Goal: Transaction & Acquisition: Download file/media

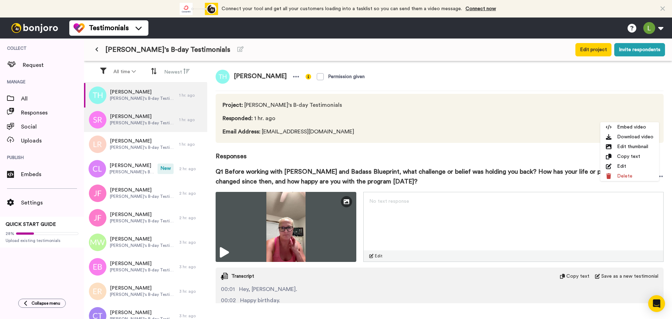
scroll to position [429, 0]
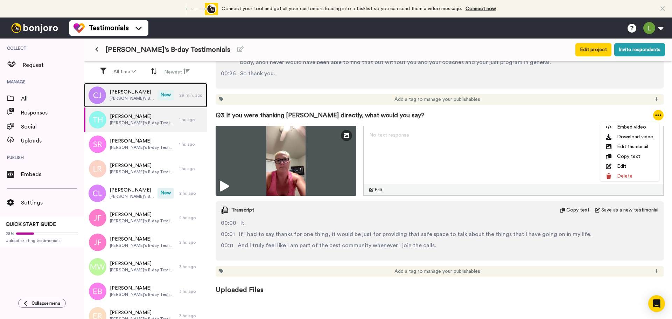
click at [117, 89] on span "[PERSON_NAME]" at bounding box center [132, 92] width 44 height 7
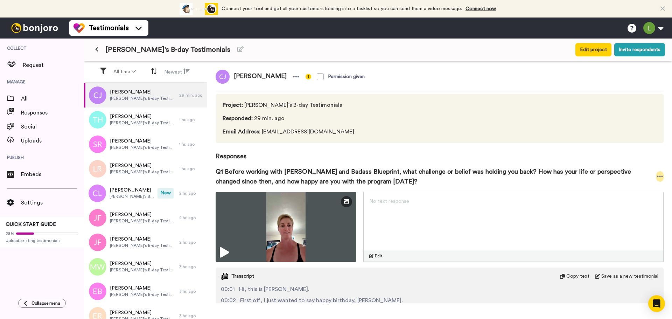
click at [657, 177] on icon at bounding box center [660, 176] width 6 height 7
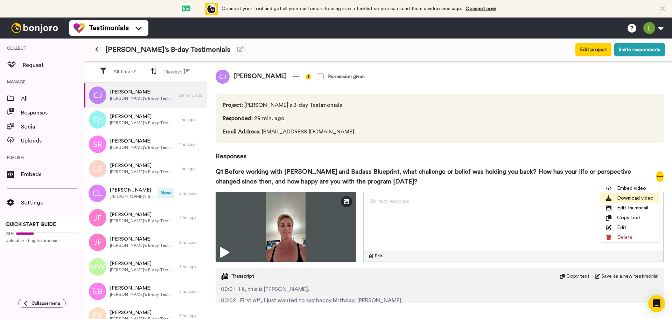
click at [626, 198] on li "Download video" at bounding box center [629, 198] width 59 height 10
drag, startPoint x: 235, startPoint y: 74, endPoint x: 269, endPoint y: 78, distance: 34.9
click at [269, 78] on span "[PERSON_NAME]" at bounding box center [260, 77] width 61 height 14
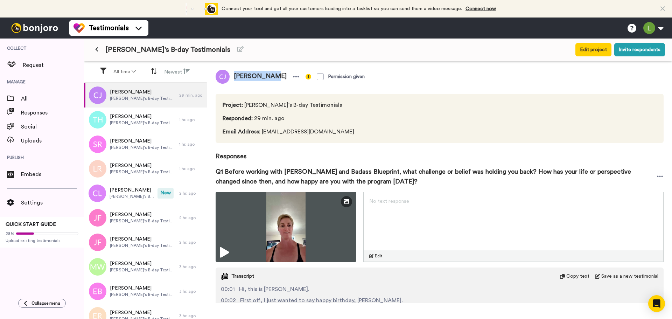
copy span "[PERSON_NAME]"
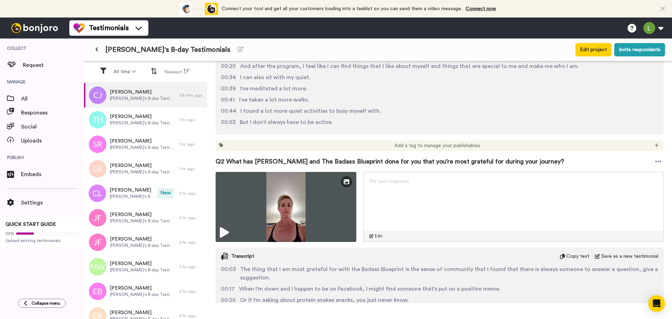
scroll to position [315, 0]
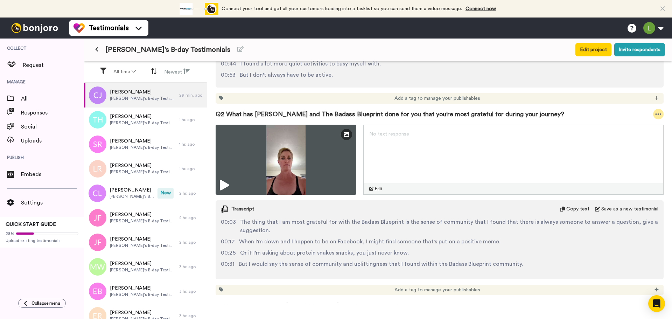
click at [656, 114] on icon at bounding box center [659, 113] width 6 height 1
click at [629, 135] on li "Download video" at bounding box center [629, 136] width 59 height 10
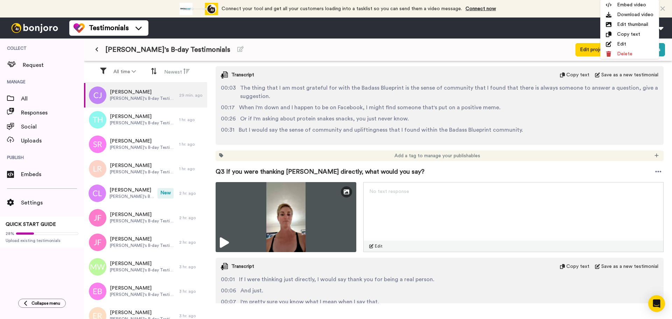
scroll to position [490, 0]
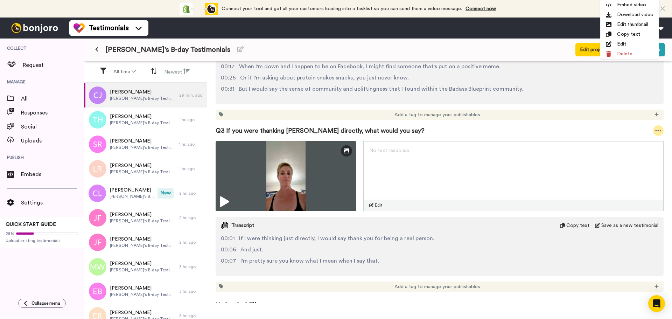
click at [655, 132] on icon at bounding box center [658, 130] width 6 height 7
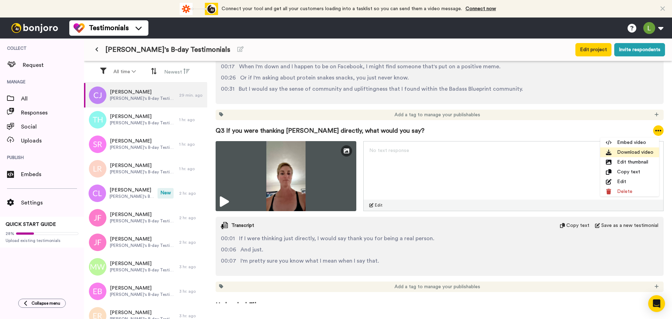
click at [617, 151] on li "Download video" at bounding box center [629, 152] width 59 height 10
